Goal: Find specific page/section: Find specific page/section

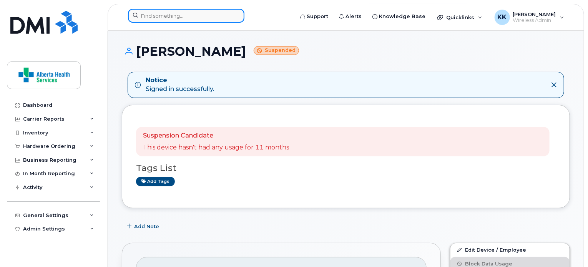
click at [172, 17] on input at bounding box center [186, 16] width 116 height 14
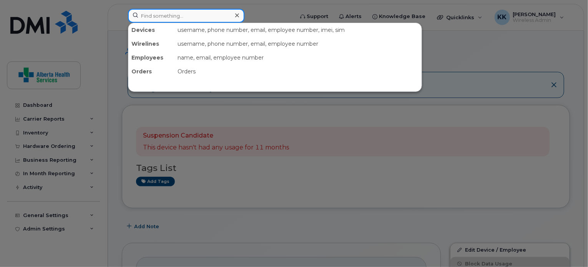
paste input "403-700-8949"
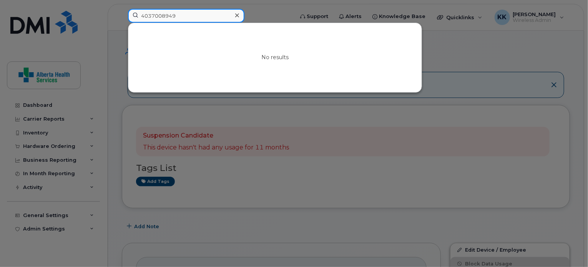
drag, startPoint x: 183, startPoint y: 15, endPoint x: 123, endPoint y: 9, distance: 59.9
click at [123, 9] on div "4037008949 No results" at bounding box center [208, 17] width 173 height 17
paste input "587-774-829"
drag, startPoint x: 192, startPoint y: 13, endPoint x: 134, endPoint y: 19, distance: 58.7
click at [134, 19] on input "587-774-8299" at bounding box center [186, 16] width 116 height 14
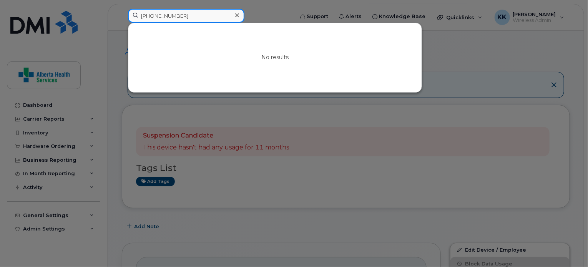
paste input "403-671-9575"
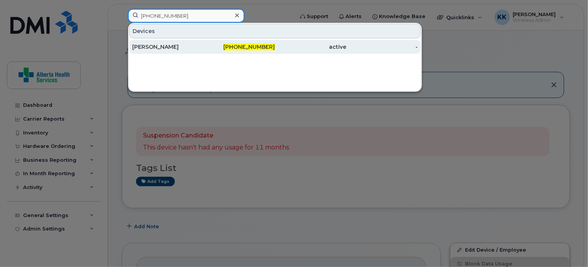
type input "403-671-9575"
click at [216, 49] on div "403-671-9575" at bounding box center [239, 47] width 71 height 8
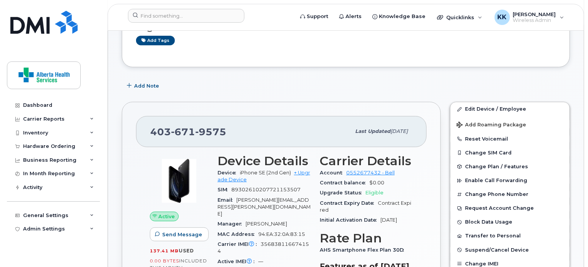
scroll to position [81, 0]
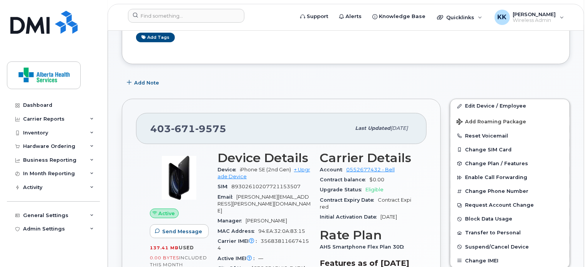
drag, startPoint x: 292, startPoint y: 169, endPoint x: 238, endPoint y: 167, distance: 53.8
click at [238, 167] on div "Device iPhone SE (2nd Gen) + Upgrade Device" at bounding box center [263, 173] width 93 height 17
copy span "iPhone SE (2nd Gen)"
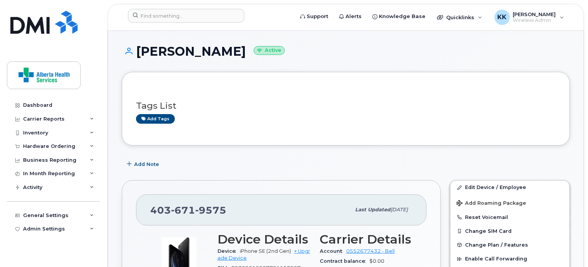
click at [279, 125] on div "Tags List Add tags" at bounding box center [346, 108] width 420 height 45
click at [163, 16] on input at bounding box center [186, 16] width 116 height 14
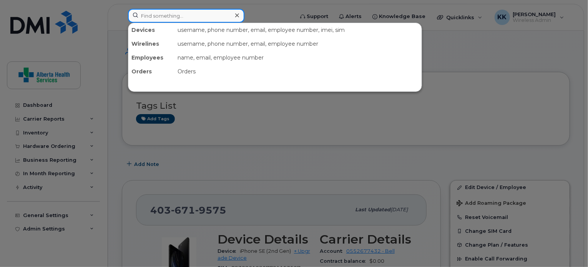
paste input "7802176813"
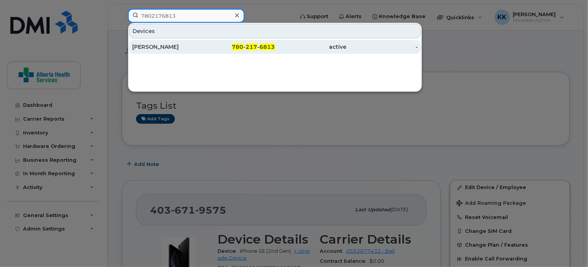
type input "7802176813"
click at [211, 46] on div "780 - 217 - 6813" at bounding box center [239, 47] width 71 height 8
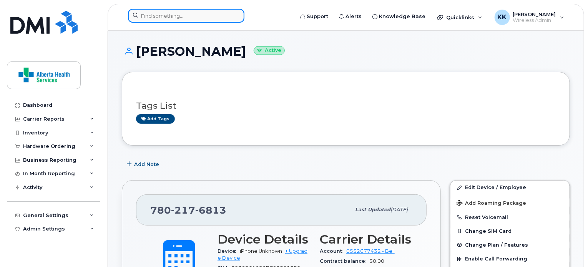
click at [189, 14] on input at bounding box center [186, 16] width 116 height 14
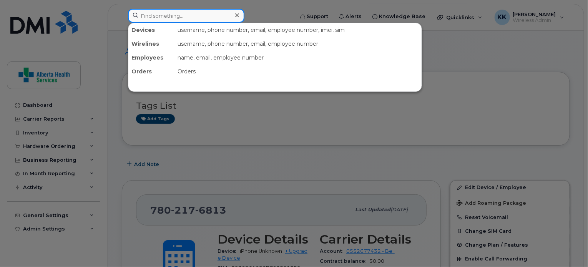
paste input "403-830-6746"
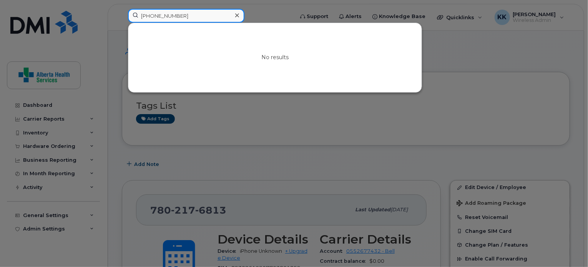
drag, startPoint x: 195, startPoint y: 12, endPoint x: 65, endPoint y: 10, distance: 130.7
click at [122, 10] on div "403-830-6746 No results" at bounding box center [208, 17] width 173 height 17
paste input "971-6591"
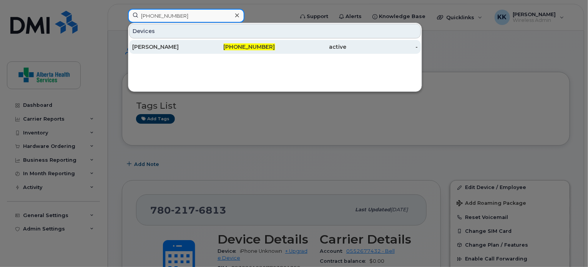
type input "403-971-6591"
click at [152, 46] on div "[PERSON_NAME]" at bounding box center [167, 47] width 71 height 8
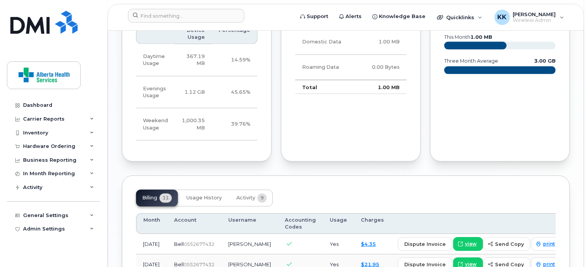
scroll to position [539, 0]
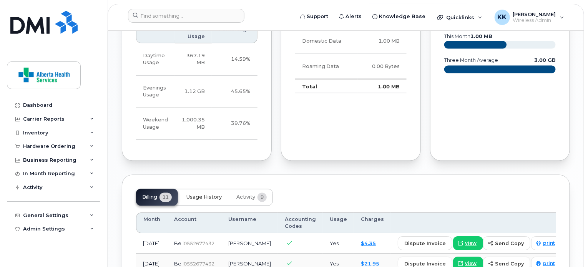
click at [207, 194] on span "Usage History" at bounding box center [203, 197] width 35 height 6
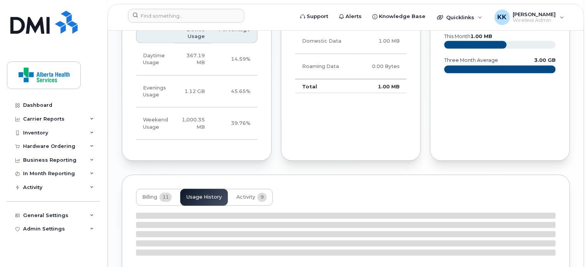
scroll to position [572, 0]
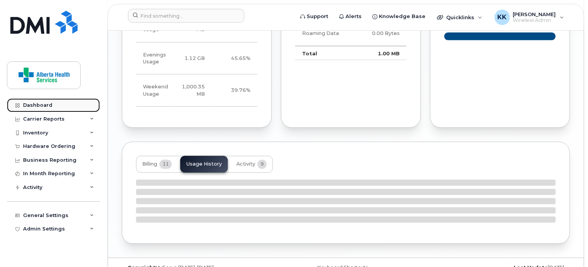
click at [46, 108] on div "Dashboard" at bounding box center [37, 105] width 29 height 6
click at [32, 104] on div "Dashboard" at bounding box center [37, 105] width 29 height 6
click at [49, 106] on div "Dashboard" at bounding box center [37, 105] width 29 height 6
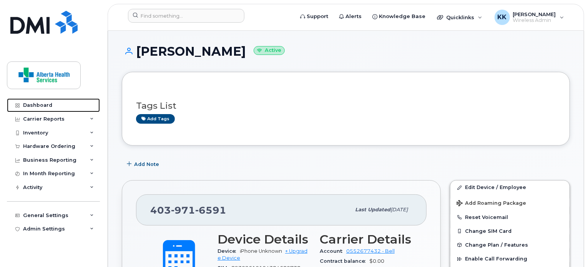
scroll to position [100, 0]
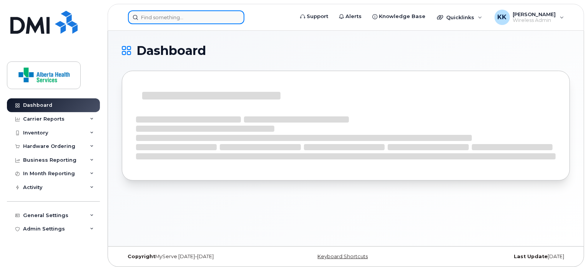
click at [200, 14] on input at bounding box center [186, 17] width 116 height 14
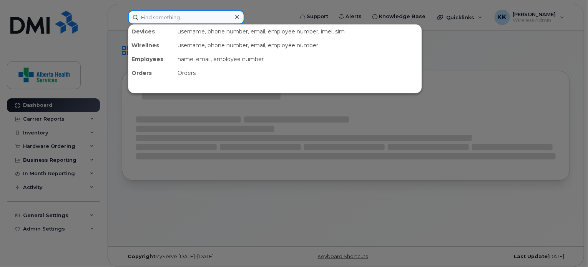
paste input "4039716591"
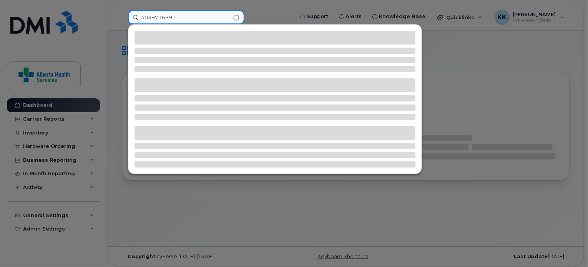
type input "4039716591"
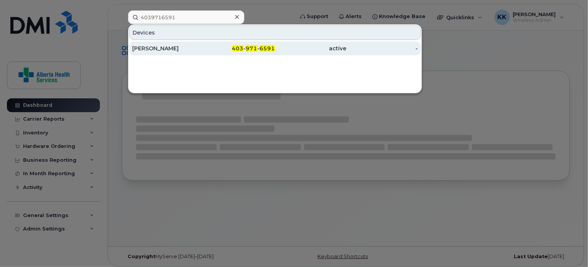
click at [237, 48] on span "403" at bounding box center [238, 48] width 12 height 7
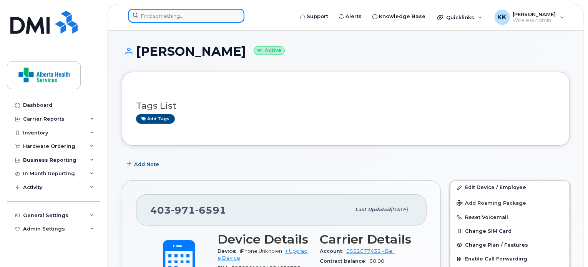
click at [163, 15] on input at bounding box center [186, 16] width 116 height 14
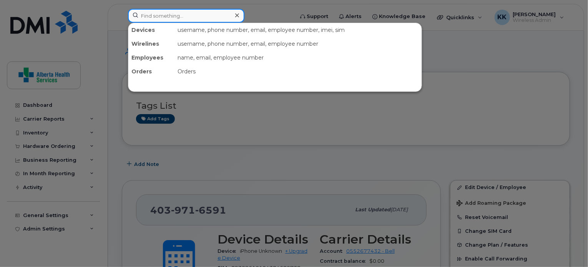
paste input "587-774-8126"
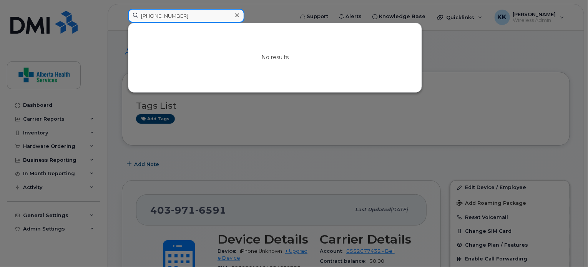
drag, startPoint x: 184, startPoint y: 15, endPoint x: 63, endPoint y: -5, distance: 122.3
drag, startPoint x: 161, startPoint y: 11, endPoint x: 104, endPoint y: 8, distance: 57.4
click at [122, 9] on div "587-774-8126 No results" at bounding box center [208, 17] width 173 height 17
paste input "403-371-6421"
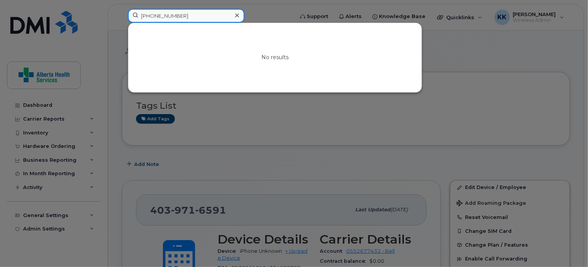
type input "403-371-6421"
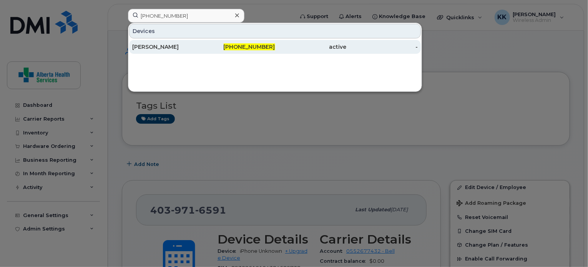
click at [186, 43] on div "[PERSON_NAME]" at bounding box center [167, 47] width 71 height 8
